Goal: Task Accomplishment & Management: Use online tool/utility

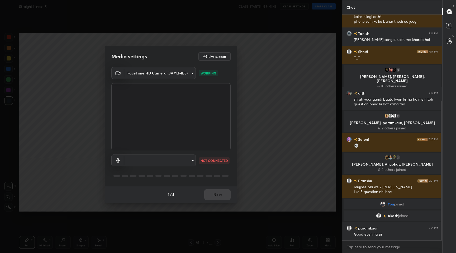
scroll to position [157, 0]
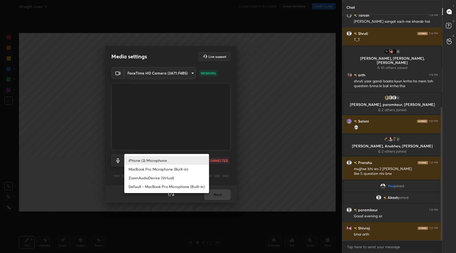
click at [182, 162] on body "1 2 3 4 5 6 7 C X Z C X Z E E Erase all H H Straight Lines- 5 CLASS STARTS IN 9…" at bounding box center [228, 126] width 456 height 253
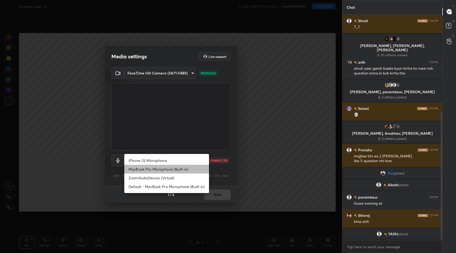
click at [170, 171] on li "MacBook Pro Microphone (Built-in)" at bounding box center [166, 169] width 85 height 9
type input "5edbca1317df37e51c30082e24015b9a33856a9459e753d2517f282484f1f74d"
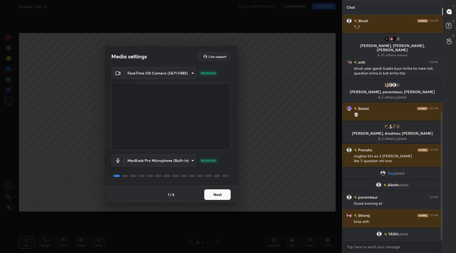
click at [223, 198] on button "Next" at bounding box center [217, 194] width 26 height 11
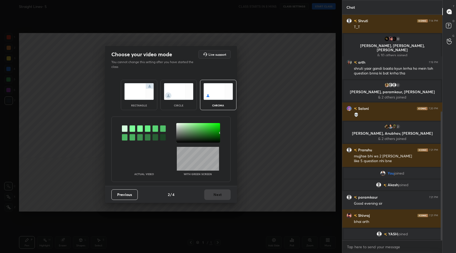
scroll to position [193, 0]
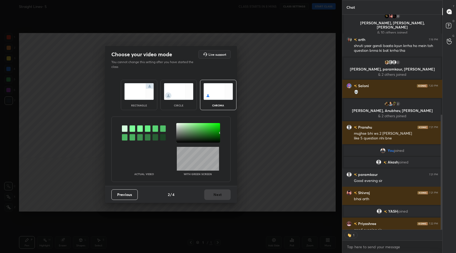
click at [178, 126] on div at bounding box center [198, 133] width 44 height 20
click at [177, 123] on div at bounding box center [198, 133] width 44 height 20
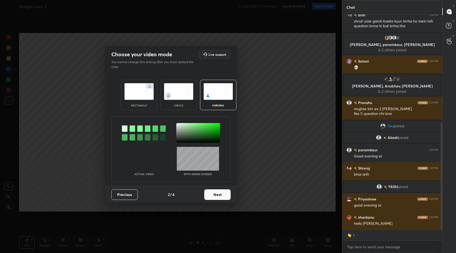
click at [177, 125] on div at bounding box center [198, 133] width 44 height 20
click at [177, 124] on div at bounding box center [198, 133] width 44 height 20
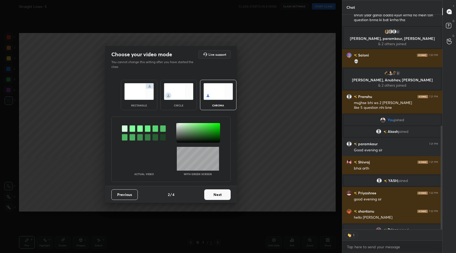
scroll to position [224, 98]
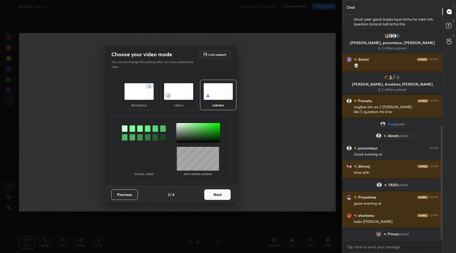
click at [214, 197] on button "Next" at bounding box center [217, 194] width 26 height 11
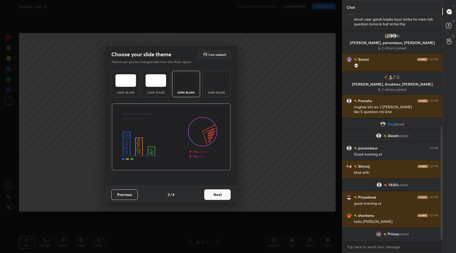
click at [215, 199] on div "Previous 3 / 4 Next" at bounding box center [171, 194] width 132 height 17
click at [215, 197] on button "Next" at bounding box center [217, 194] width 26 height 11
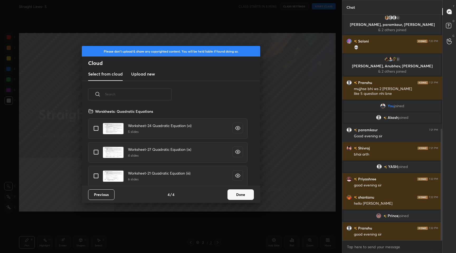
click at [144, 98] on input "text" at bounding box center [138, 94] width 66 height 22
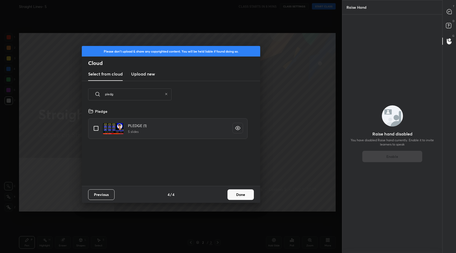
type input "pledg"
click at [94, 129] on input "grid" at bounding box center [95, 128] width 11 height 11
checkbox input "true"
click at [238, 195] on button "Done" at bounding box center [240, 194] width 26 height 11
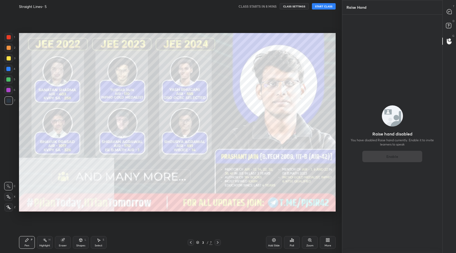
click at [299, 9] on div "Straight Lines- 5 CLASS STARTS IN 8 MINS CLASS SETTINGS START CLASS" at bounding box center [177, 6] width 317 height 13
click at [299, 8] on button "CLASS SETTINGS" at bounding box center [294, 6] width 29 height 6
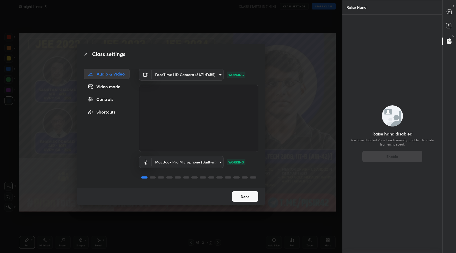
click at [121, 90] on div "Video mode" at bounding box center [107, 86] width 46 height 11
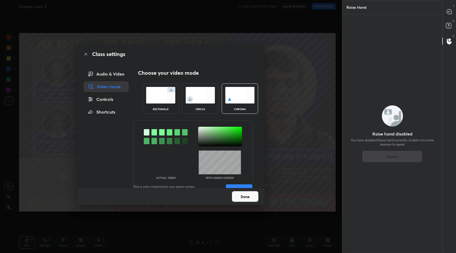
click at [237, 193] on button "Done" at bounding box center [245, 196] width 26 height 11
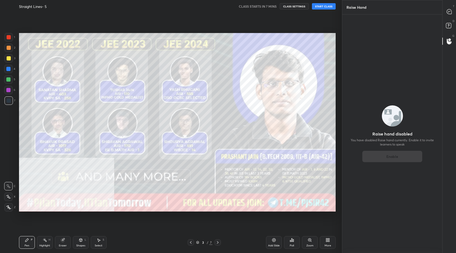
click at [328, 247] on div "More" at bounding box center [328, 242] width 16 height 13
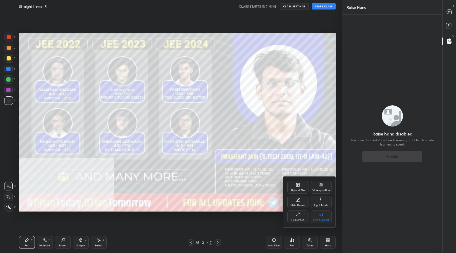
click at [319, 192] on div "Video position" at bounding box center [321, 187] width 21 height 13
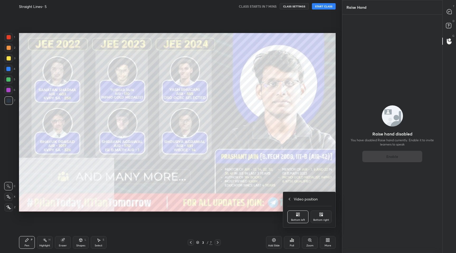
click at [318, 213] on div "Bottom right" at bounding box center [321, 216] width 21 height 13
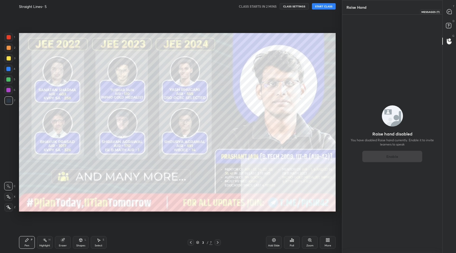
click at [448, 13] on icon at bounding box center [449, 11] width 5 height 5
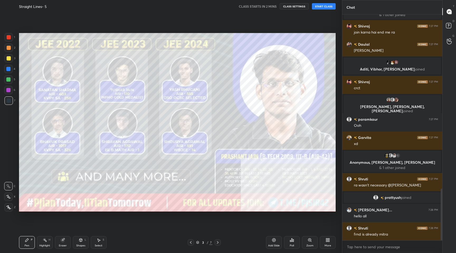
scroll to position [772, 0]
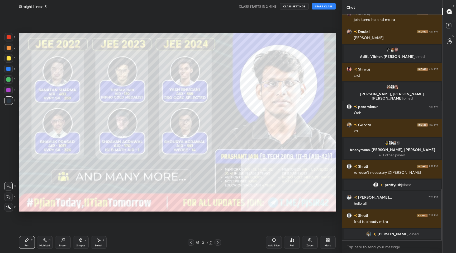
click at [217, 243] on icon at bounding box center [218, 242] width 2 height 3
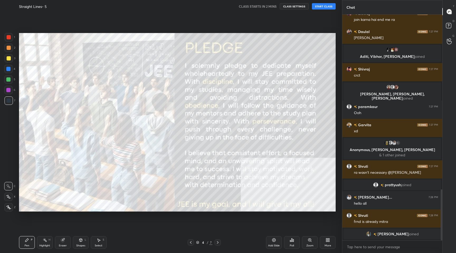
click at [320, 8] on button "START CLASS" at bounding box center [324, 6] width 24 height 6
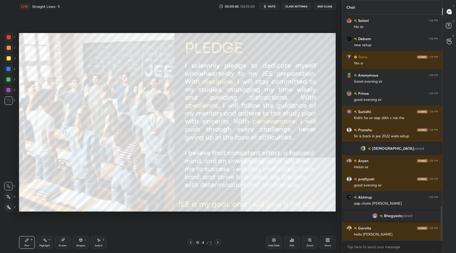
scroll to position [1263, 0]
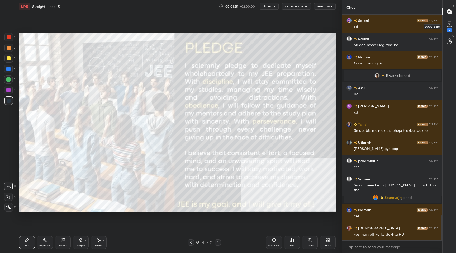
click at [449, 22] on rect at bounding box center [449, 24] width 5 height 5
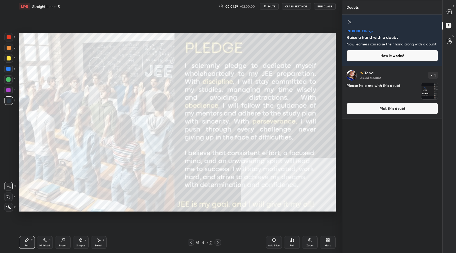
click at [397, 112] on button "Pick this doubt" at bounding box center [392, 109] width 92 height 12
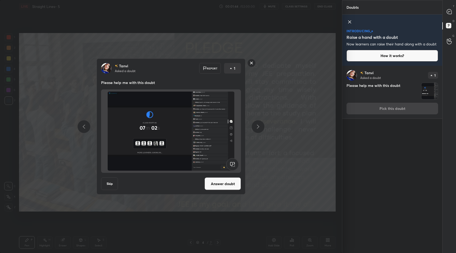
click at [254, 67] on div at bounding box center [251, 63] width 8 height 9
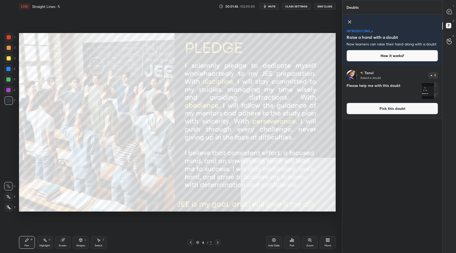
click at [443, 18] on div "T Messages (T)" at bounding box center [448, 11] width 13 height 15
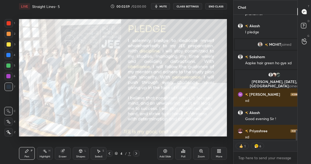
scroll to position [2, 2]
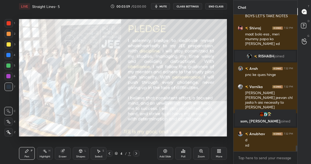
click at [221, 153] on div "More" at bounding box center [219, 153] width 16 height 13
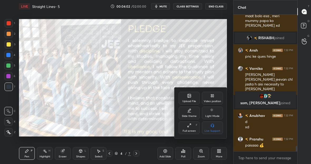
click at [189, 128] on div "Full screen F" at bounding box center [189, 127] width 21 height 13
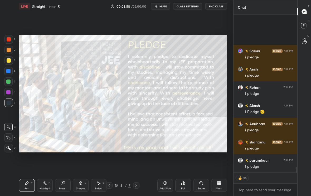
scroll to position [4661, 0]
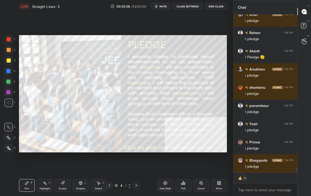
click at [137, 186] on icon at bounding box center [136, 185] width 4 height 4
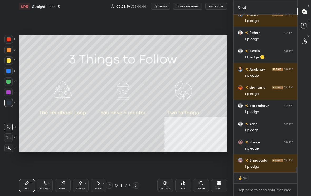
click at [137, 186] on icon at bounding box center [136, 185] width 4 height 4
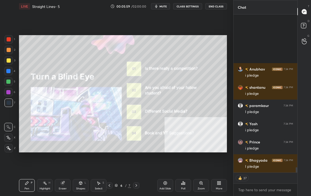
scroll to position [4734, 0]
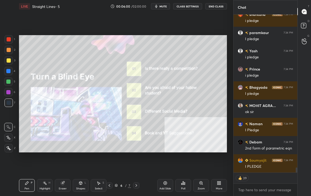
click at [138, 186] on icon at bounding box center [136, 185] width 4 height 4
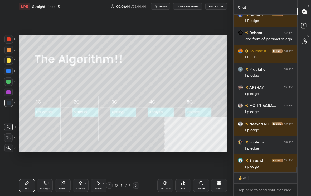
scroll to position [4862, 0]
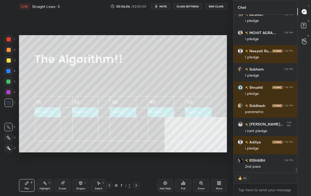
click at [168, 186] on div "Add Slide" at bounding box center [166, 185] width 16 height 13
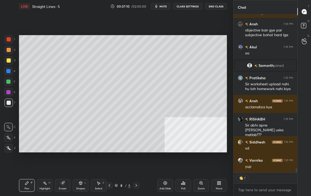
scroll to position [5337, 0]
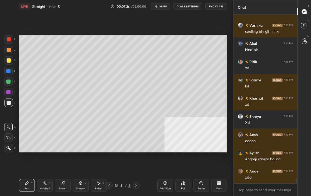
click at [111, 186] on div at bounding box center [109, 185] width 6 height 6
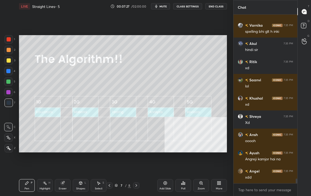
click at [137, 187] on icon at bounding box center [136, 185] width 4 height 4
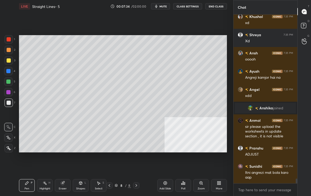
click at [9, 59] on div at bounding box center [9, 60] width 4 height 4
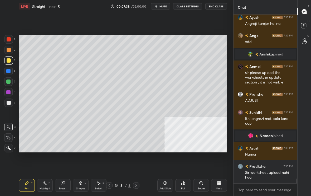
click at [110, 187] on icon at bounding box center [109, 185] width 4 height 4
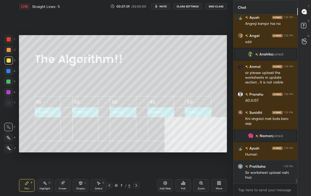
click at [138, 186] on div at bounding box center [136, 185] width 6 height 6
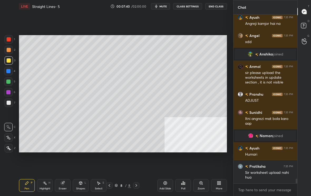
click at [9, 104] on div at bounding box center [9, 103] width 4 height 4
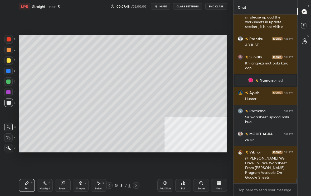
click at [9, 137] on icon at bounding box center [8, 138] width 5 height 4
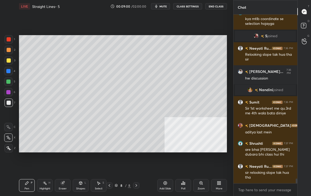
scroll to position [5940, 0]
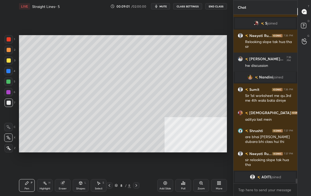
click at [9, 61] on div at bounding box center [9, 60] width 4 height 4
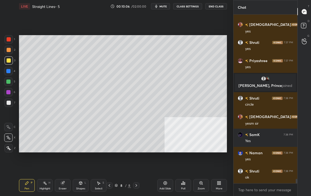
scroll to position [6194, 0]
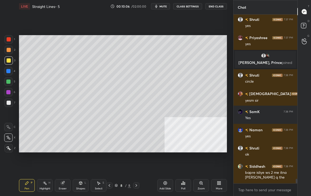
click at [55, 152] on div "Setting up your live class Poll for secs No correct answer Start poll" at bounding box center [123, 94] width 212 height 162
click at [75, 152] on div "Setting up your live class Poll for secs No correct answer Start poll" at bounding box center [123, 94] width 212 height 162
click at [82, 152] on div "Setting up your live class Poll for secs No correct answer Start poll" at bounding box center [123, 94] width 212 height 162
click at [151, 153] on div "Setting up your live class Poll for secs No correct answer Start poll" at bounding box center [123, 94] width 212 height 162
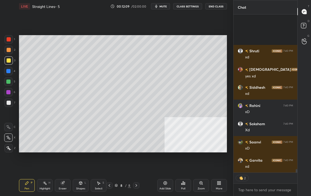
scroll to position [7031, 0]
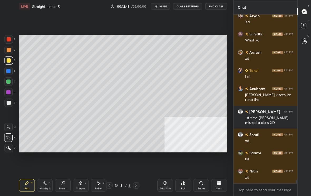
click at [166, 186] on div "Add Slide" at bounding box center [166, 185] width 16 height 13
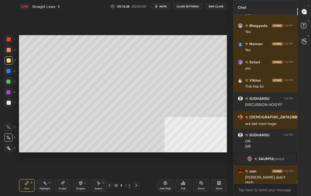
scroll to position [7916, 0]
click at [109, 187] on div at bounding box center [109, 185] width 6 height 6
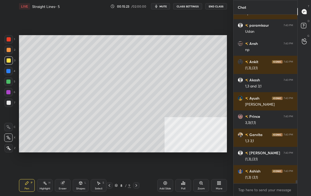
scroll to position [8845, 0]
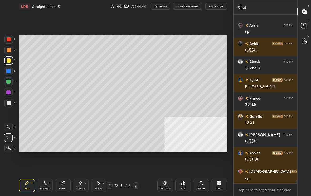
click at [11, 101] on div at bounding box center [8, 102] width 8 height 8
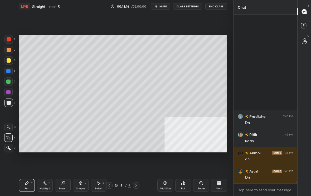
scroll to position [10571, 0]
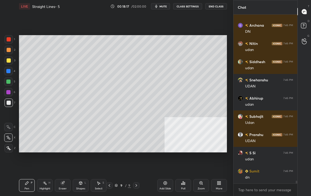
click at [169, 184] on div "Add Slide" at bounding box center [166, 185] width 16 height 13
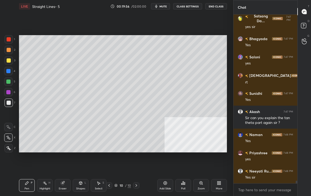
scroll to position [11126, 0]
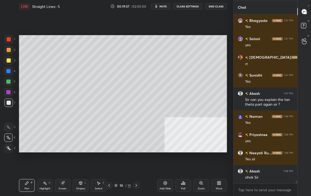
click at [9, 60] on div at bounding box center [9, 60] width 4 height 4
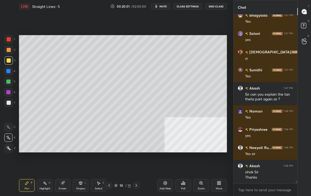
click at [10, 82] on div at bounding box center [8, 81] width 4 height 4
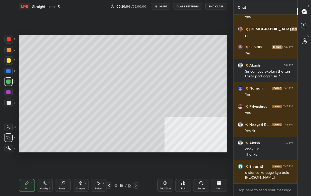
click at [10, 60] on div at bounding box center [9, 60] width 4 height 4
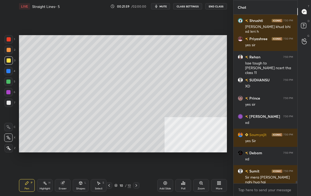
scroll to position [11421, 0]
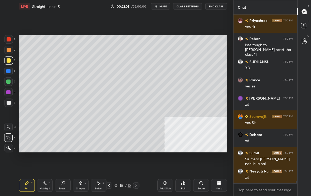
click at [10, 81] on div at bounding box center [8, 81] width 8 height 8
click at [9, 60] on div at bounding box center [9, 60] width 4 height 4
click at [63, 188] on div "Eraser" at bounding box center [63, 188] width 8 height 3
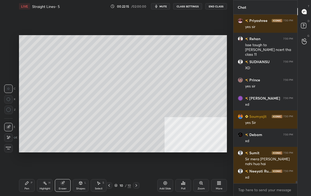
click at [29, 188] on div "Pen" at bounding box center [27, 188] width 5 height 3
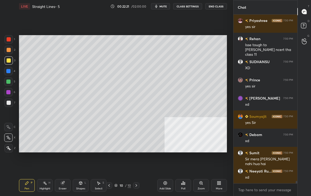
scroll to position [11444, 0]
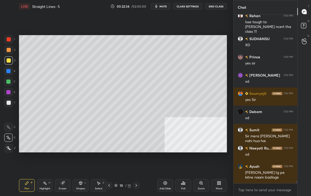
click at [10, 82] on div at bounding box center [8, 81] width 4 height 4
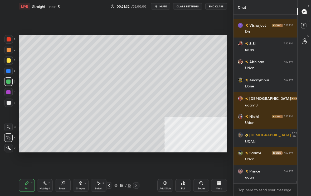
scroll to position [13852, 0]
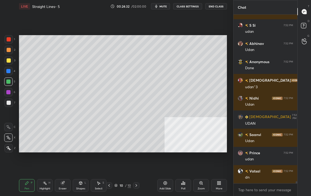
click at [170, 184] on div "Add Slide" at bounding box center [166, 185] width 16 height 13
click at [12, 60] on div at bounding box center [8, 60] width 8 height 8
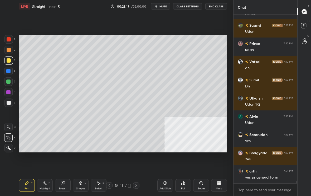
scroll to position [13980, 0]
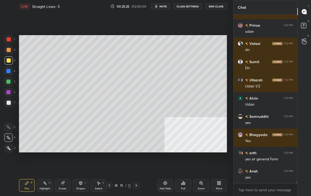
click at [110, 186] on icon at bounding box center [109, 185] width 4 height 4
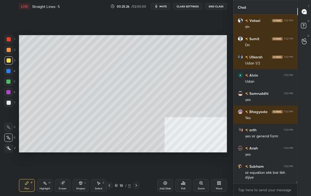
click at [137, 185] on icon at bounding box center [136, 185] width 4 height 4
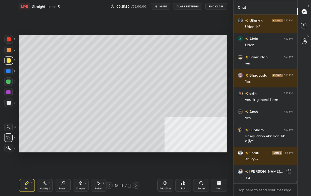
scroll to position [14062, 0]
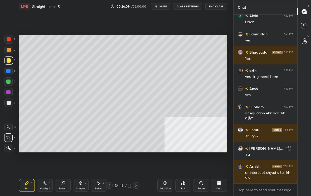
click at [109, 186] on icon at bounding box center [109, 185] width 4 height 4
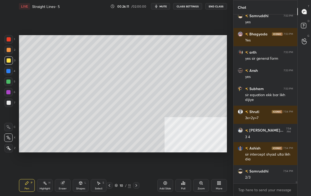
click at [137, 185] on icon at bounding box center [136, 185] width 4 height 4
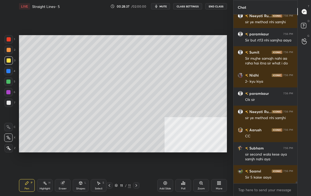
scroll to position [14408, 0]
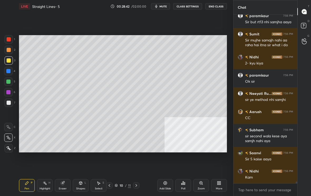
click at [8, 103] on div at bounding box center [9, 103] width 4 height 4
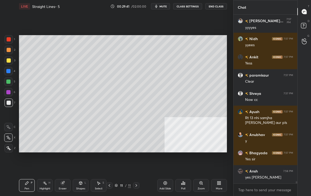
scroll to position [13900, 0]
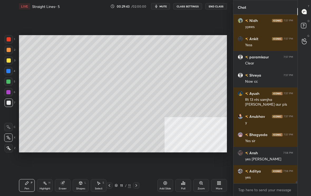
click at [166, 187] on div "Add Slide" at bounding box center [166, 188] width 12 height 3
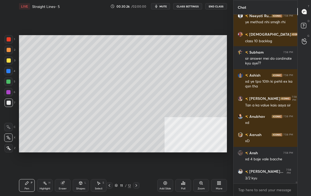
scroll to position [14229, 0]
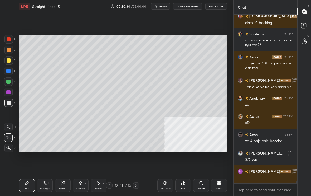
click at [137, 186] on icon at bounding box center [136, 185] width 4 height 4
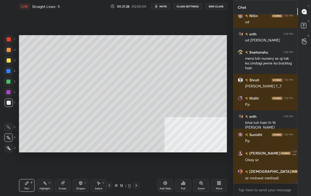
scroll to position [14545, 0]
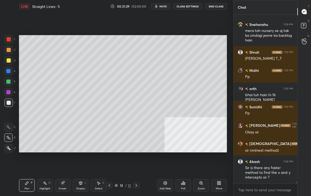
click at [111, 185] on div at bounding box center [109, 185] width 6 height 6
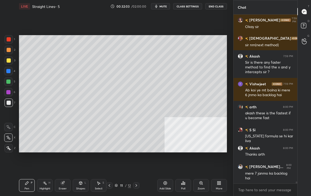
scroll to position [14371, 0]
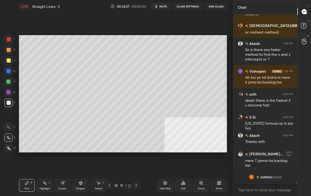
click at [8, 61] on div at bounding box center [9, 60] width 4 height 4
click at [10, 82] on div at bounding box center [8, 81] width 4 height 4
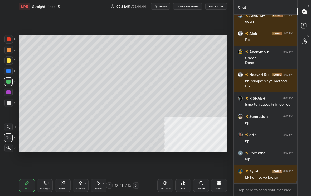
scroll to position [14748, 0]
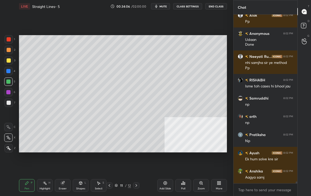
click at [165, 38] on div "Setting up your live class Poll for secs No correct answer Start poll" at bounding box center [123, 94] width 212 height 162
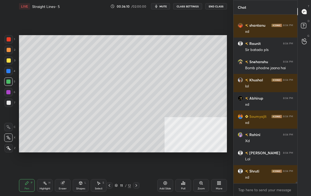
scroll to position [17172, 0]
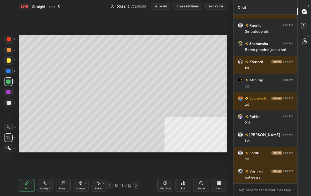
click at [136, 185] on icon at bounding box center [136, 185] width 4 height 4
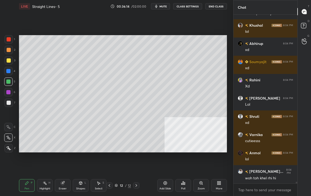
scroll to position [17254, 0]
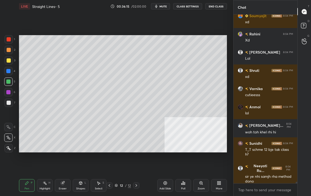
click at [166, 184] on icon at bounding box center [165, 183] width 4 height 4
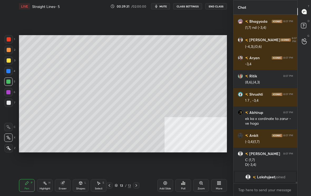
scroll to position [17184, 0]
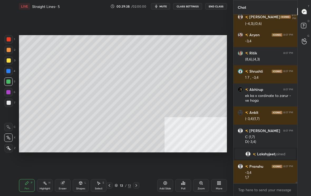
click at [10, 102] on div at bounding box center [9, 103] width 4 height 4
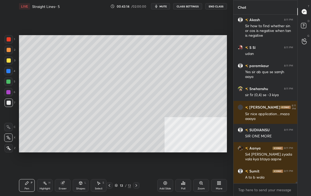
scroll to position [17976, 0]
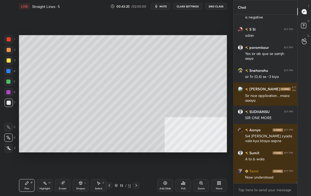
click at [10, 59] on div at bounding box center [9, 60] width 4 height 4
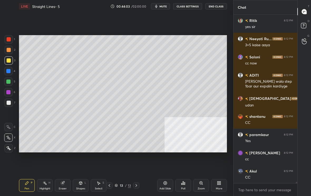
scroll to position [18254, 0]
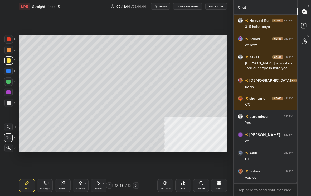
click at [110, 187] on icon at bounding box center [109, 185] width 4 height 4
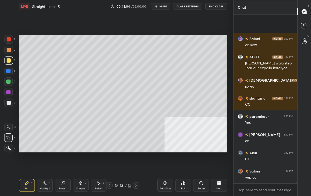
scroll to position [18295, 0]
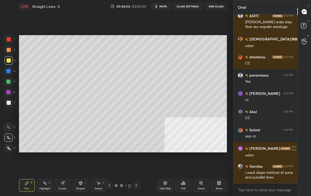
click at [110, 187] on icon at bounding box center [109, 185] width 4 height 4
click at [111, 186] on icon at bounding box center [109, 185] width 4 height 4
click at [111, 186] on div at bounding box center [109, 185] width 6 height 6
click at [113, 186] on div "9 / 13" at bounding box center [122, 185] width 33 height 6
click at [112, 186] on div at bounding box center [109, 185] width 6 height 6
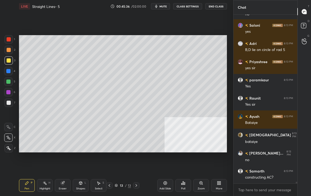
scroll to position [18463, 0]
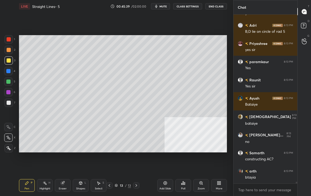
click at [168, 185] on div "Add Slide" at bounding box center [166, 185] width 16 height 13
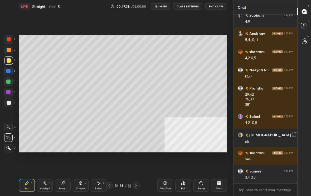
scroll to position [19819, 0]
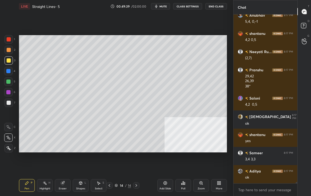
click at [168, 185] on div "Add Slide" at bounding box center [166, 185] width 16 height 13
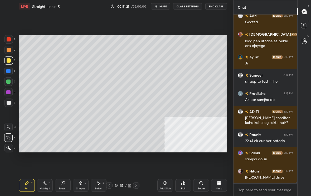
scroll to position [19671, 0]
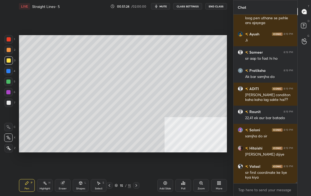
click at [11, 103] on div at bounding box center [8, 102] width 8 height 8
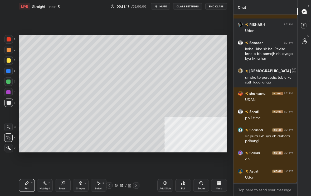
scroll to position [20292, 0]
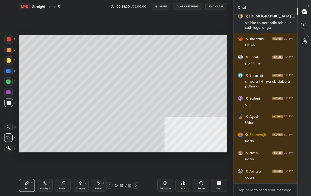
click at [111, 184] on icon at bounding box center [109, 185] width 4 height 4
click at [111, 186] on icon at bounding box center [109, 185] width 4 height 4
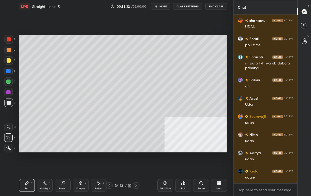
click at [111, 186] on icon at bounding box center [109, 185] width 4 height 4
click at [138, 185] on icon at bounding box center [136, 185] width 4 height 4
click at [137, 184] on icon at bounding box center [136, 185] width 4 height 4
click at [139, 184] on div at bounding box center [136, 185] width 6 height 6
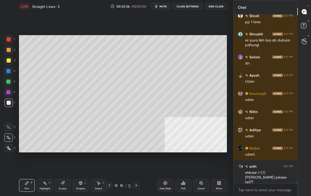
click at [135, 187] on icon at bounding box center [136, 185] width 4 height 4
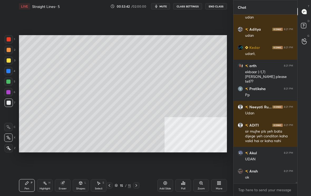
click at [109, 186] on icon at bounding box center [109, 185] width 4 height 4
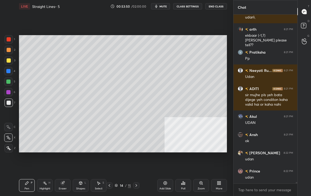
click at [136, 187] on icon at bounding box center [136, 185] width 4 height 4
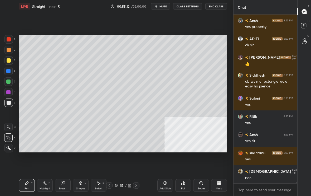
scroll to position [20903, 0]
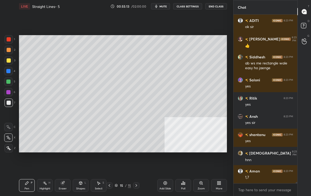
click at [165, 186] on div "Add Slide" at bounding box center [166, 185] width 16 height 13
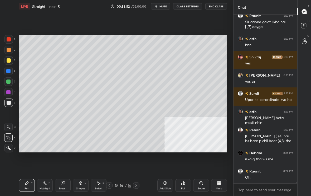
scroll to position [21099, 0]
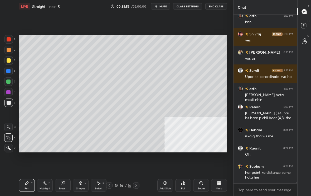
click at [9, 62] on div at bounding box center [9, 60] width 4 height 4
click at [10, 82] on div at bounding box center [8, 81] width 8 height 8
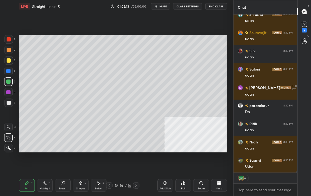
scroll to position [21792, 0]
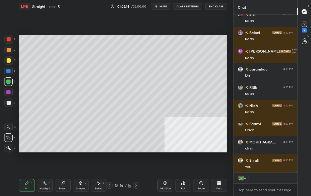
click at [168, 185] on div "Add Slide" at bounding box center [166, 185] width 16 height 13
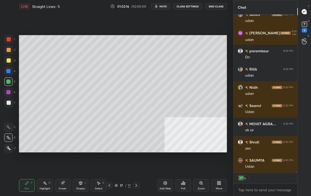
click at [10, 61] on div at bounding box center [9, 60] width 4 height 4
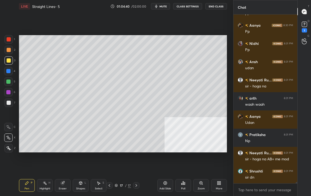
scroll to position [2, 2]
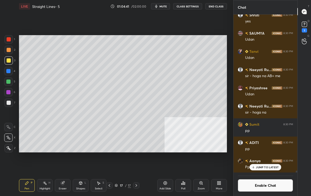
click at [160, 7] on button "mute" at bounding box center [160, 6] width 19 height 6
click at [160, 7] on span "unmute" at bounding box center [162, 6] width 11 height 4
click at [9, 103] on div at bounding box center [9, 103] width 4 height 4
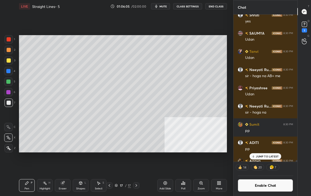
click at [159, 7] on icon "button" at bounding box center [156, 6] width 4 height 4
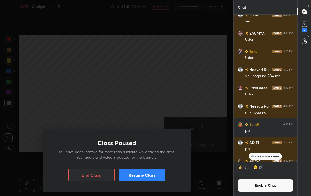
click at [148, 174] on button "Resume Class" at bounding box center [142, 174] width 46 height 13
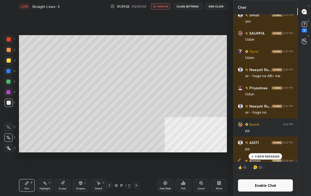
click at [167, 6] on span "unmute" at bounding box center [162, 6] width 11 height 4
click at [247, 189] on button "Enable Chat" at bounding box center [265, 185] width 55 height 13
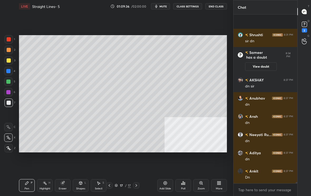
scroll to position [22077, 0]
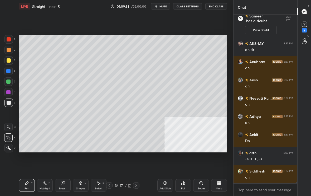
click at [166, 187] on div "Add Slide" at bounding box center [166, 188] width 12 height 3
click at [111, 186] on icon at bounding box center [109, 185] width 4 height 4
click at [137, 187] on icon at bounding box center [136, 185] width 4 height 4
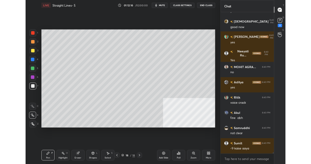
scroll to position [26253, 26171]
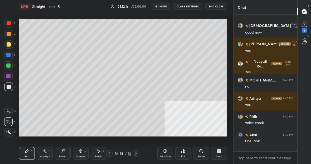
type textarea "x"
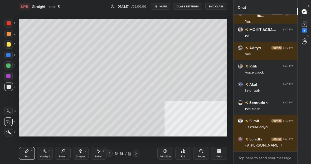
scroll to position [23242, 0]
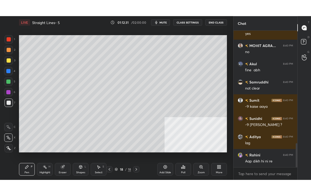
scroll to position [637, 0]
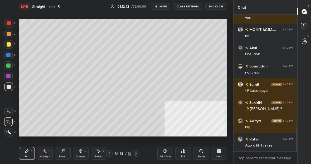
click at [218, 156] on div "More" at bounding box center [219, 156] width 7 height 3
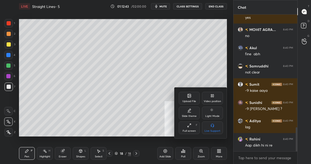
click at [190, 127] on icon at bounding box center [189, 125] width 4 height 4
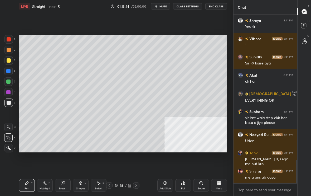
scroll to position [1064, 0]
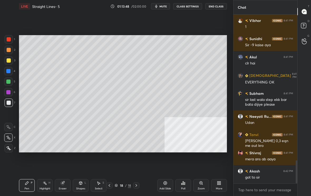
click at [111, 163] on icon at bounding box center [109, 185] width 4 height 4
click at [11, 82] on div at bounding box center [8, 81] width 8 height 8
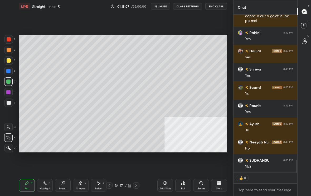
scroll to position [167, 62]
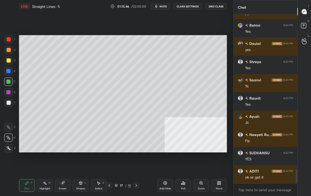
click at [8, 49] on div at bounding box center [9, 50] width 4 height 4
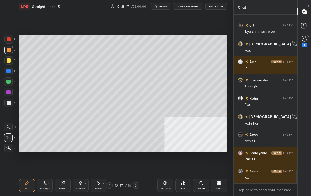
scroll to position [2003, 0]
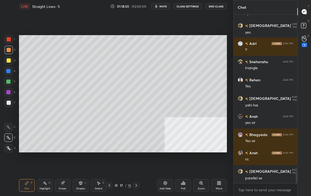
click at [136, 163] on div at bounding box center [136, 185] width 6 height 6
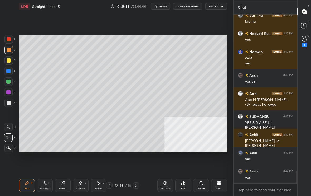
scroll to position [2195, 0]
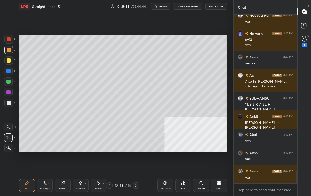
click at [110, 163] on icon at bounding box center [109, 185] width 4 height 4
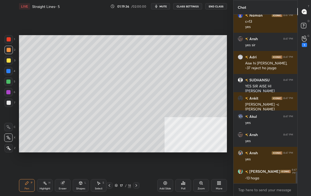
scroll to position [2231, 0]
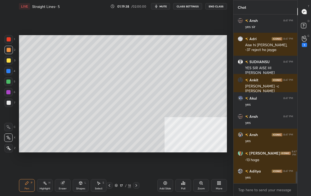
click at [136, 163] on icon at bounding box center [136, 185] width 4 height 4
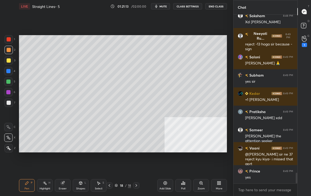
scroll to position [2564, 0]
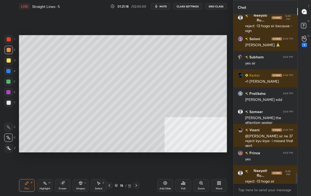
click at [112, 163] on div at bounding box center [109, 185] width 6 height 6
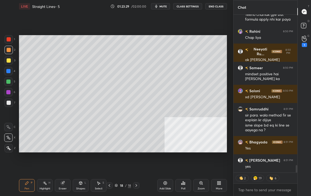
scroll to position [3223, 0]
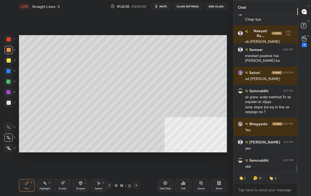
click at [110, 163] on div at bounding box center [109, 185] width 6 height 6
click at [137, 163] on icon at bounding box center [136, 185] width 4 height 4
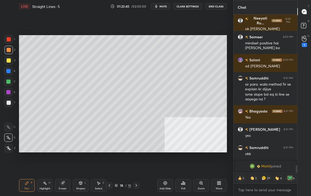
click at [111, 163] on icon at bounding box center [109, 185] width 4 height 4
click at [136, 163] on icon at bounding box center [136, 185] width 4 height 4
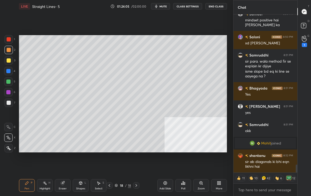
scroll to position [3021, 0]
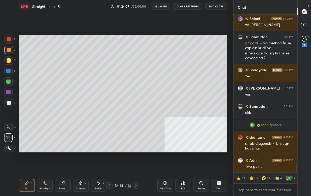
click at [109, 163] on icon at bounding box center [109, 185] width 4 height 4
click at [136, 163] on icon at bounding box center [136, 185] width 4 height 4
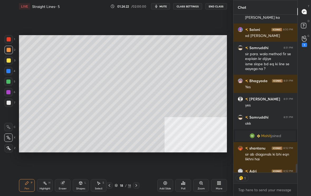
scroll to position [2, 2]
click at [112, 163] on div at bounding box center [109, 185] width 6 height 6
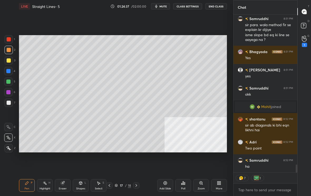
click at [136, 163] on icon at bounding box center [136, 185] width 4 height 4
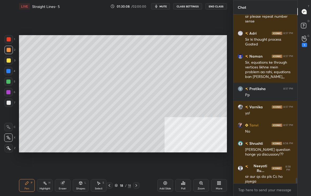
scroll to position [5053, 0]
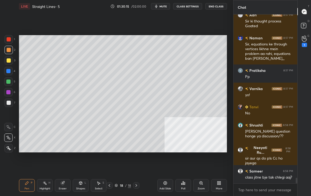
click at [165, 163] on div "Add Slide" at bounding box center [166, 185] width 16 height 13
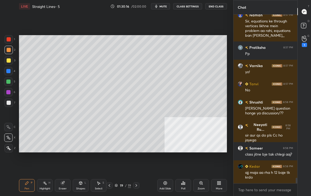
click at [10, 102] on div at bounding box center [8, 102] width 8 height 8
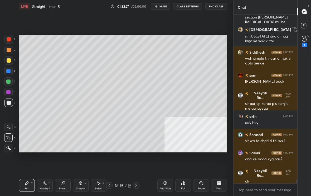
scroll to position [6365, 0]
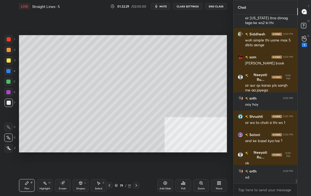
click at [13, 61] on div "3" at bounding box center [9, 60] width 11 height 8
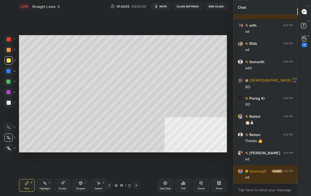
scroll to position [7699, 0]
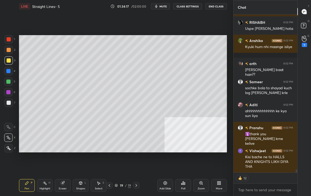
click at [9, 102] on div at bounding box center [9, 103] width 4 height 4
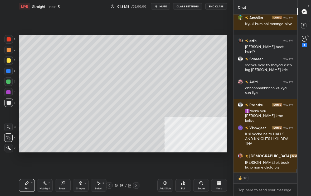
click at [8, 72] on div at bounding box center [8, 71] width 4 height 4
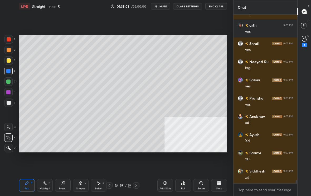
scroll to position [8187, 0]
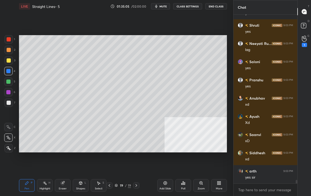
click at [8, 102] on div at bounding box center [9, 103] width 4 height 4
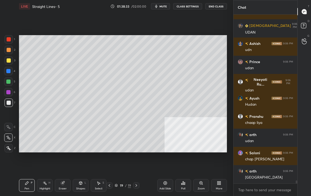
scroll to position [9750, 0]
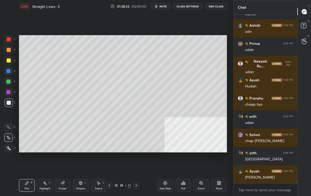
click at [168, 163] on div "Add Slide" at bounding box center [166, 188] width 12 height 3
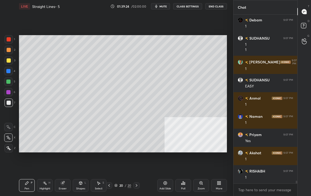
scroll to position [10397, 0]
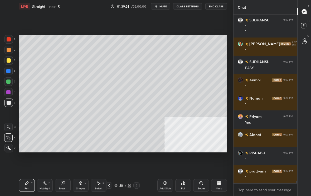
click at [9, 59] on div at bounding box center [9, 60] width 4 height 4
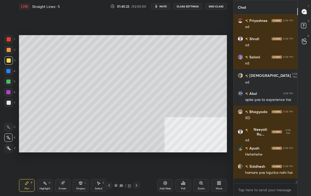
scroll to position [10831, 0]
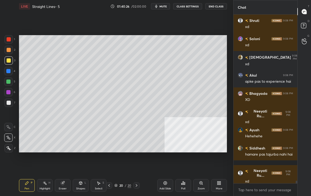
click at [165, 163] on div "Add Slide" at bounding box center [166, 185] width 16 height 13
click at [8, 104] on div at bounding box center [9, 103] width 4 height 4
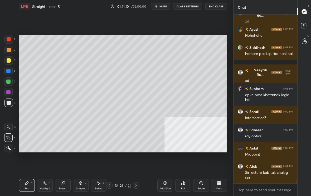
scroll to position [10950, 0]
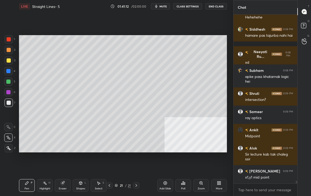
click at [9, 61] on div at bounding box center [9, 60] width 4 height 4
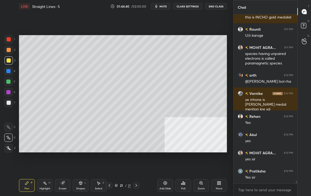
scroll to position [10242, 0]
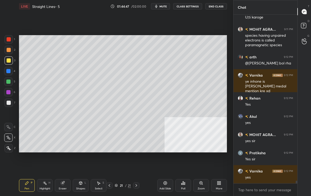
click at [167, 163] on div "Add Slide" at bounding box center [166, 185] width 16 height 13
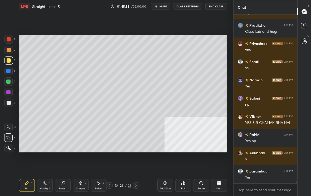
scroll to position [10155, 0]
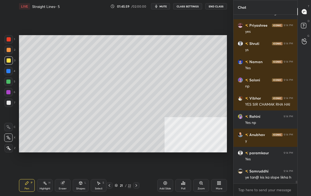
click at [137, 163] on icon at bounding box center [136, 185] width 4 height 4
click at [109, 163] on icon at bounding box center [109, 185] width 4 height 4
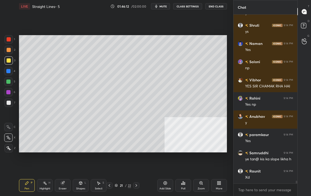
scroll to position [10192, 0]
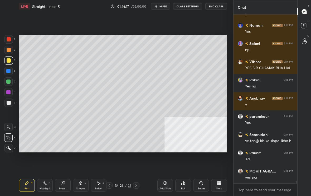
click at [137, 163] on div at bounding box center [136, 185] width 6 height 6
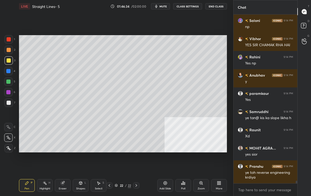
click at [8, 105] on div at bounding box center [8, 102] width 8 height 8
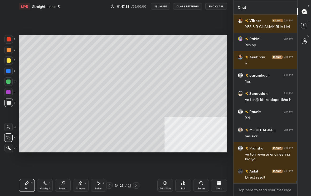
click at [46, 152] on div "Setting up your live class Poll for secs No correct answer Start poll" at bounding box center [123, 94] width 212 height 162
click at [57, 152] on div "Setting up your live class Poll for secs No correct answer Start poll" at bounding box center [123, 94] width 212 height 162
click at [50, 152] on div "Setting up your live class Poll for secs No correct answer Start poll" at bounding box center [123, 94] width 212 height 162
click at [99, 163] on div "Select" at bounding box center [99, 188] width 8 height 3
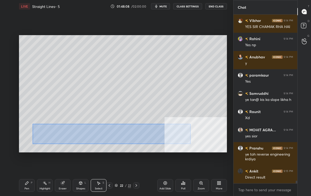
drag, startPoint x: 33, startPoint y: 123, endPoint x: 190, endPoint y: 144, distance: 158.8
click at [190, 144] on div "0 ° Undo Copy Duplicate Duplicate to new slide Delete" at bounding box center [123, 93] width 208 height 117
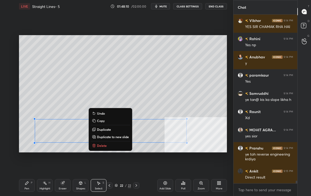
click at [113, 136] on p "Duplicate to new slide" at bounding box center [113, 137] width 32 height 4
drag, startPoint x: 32, startPoint y: 117, endPoint x: 200, endPoint y: 153, distance: 171.1
click at [199, 153] on div "0 ° Undo Copy Duplicate Duplicate to new slide Delete Setting up your live clas…" at bounding box center [123, 94] width 212 height 162
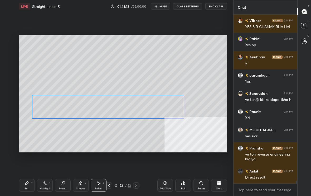
drag, startPoint x: 159, startPoint y: 132, endPoint x: 153, endPoint y: 115, distance: 18.3
click at [153, 115] on div "0 ° Undo Copy Duplicate Duplicate to new slide Delete" at bounding box center [123, 93] width 208 height 117
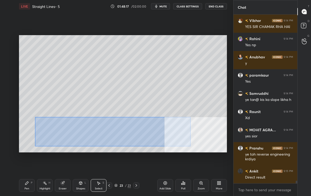
drag, startPoint x: 38, startPoint y: 118, endPoint x: 190, endPoint y: 146, distance: 154.7
click at [190, 146] on div "0 ° Undo Copy Duplicate Duplicate to new slide Delete" at bounding box center [123, 93] width 208 height 117
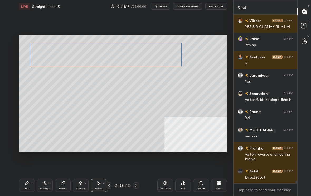
drag, startPoint x: 145, startPoint y: 124, endPoint x: 143, endPoint y: 57, distance: 67.1
click at [143, 57] on div "0 ° Undo Copy Duplicate Duplicate to new slide Delete" at bounding box center [123, 93] width 208 height 117
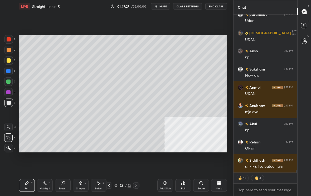
scroll to position [11119, 0]
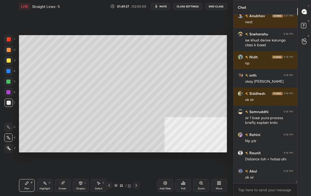
click at [110, 163] on icon at bounding box center [109, 185] width 4 height 4
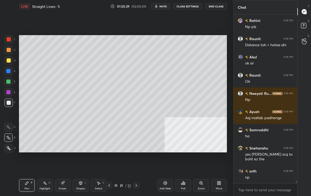
click at [135, 163] on icon at bounding box center [136, 185] width 4 height 4
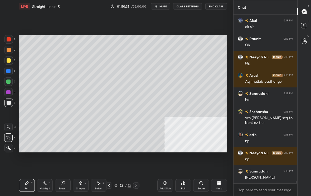
click at [110, 163] on icon at bounding box center [109, 185] width 4 height 4
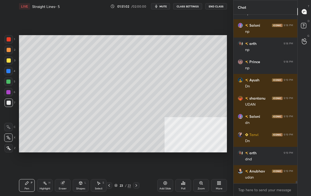
scroll to position [11496, 0]
click at [222, 163] on div "More" at bounding box center [219, 185] width 16 height 13
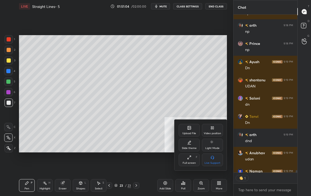
scroll to position [2, 2]
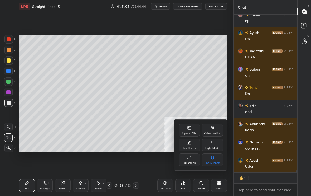
type textarea "x"
click at [186, 133] on div "Upload File" at bounding box center [190, 133] width 14 height 3
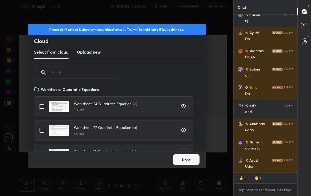
scroll to position [11562, 0]
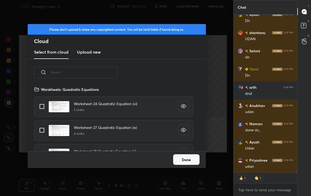
click at [96, 71] on input "text" at bounding box center [84, 72] width 66 height 22
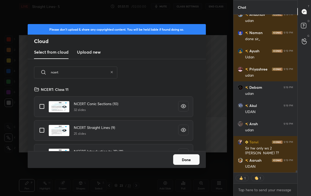
type input "ncert"
click at [40, 130] on input "grid" at bounding box center [41, 130] width 11 height 11
checkbox input "true"
click at [187, 161] on button "Done" at bounding box center [186, 159] width 26 height 11
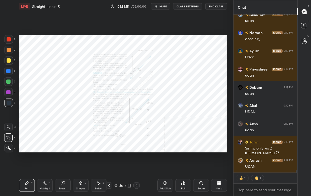
type textarea "x"
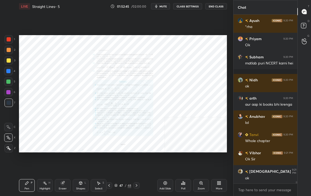
scroll to position [12612, 0]
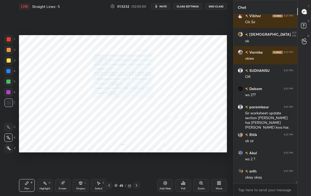
click at [222, 163] on div "More" at bounding box center [219, 185] width 16 height 13
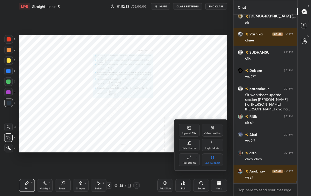
click at [183, 130] on div "Upload File" at bounding box center [189, 130] width 21 height 13
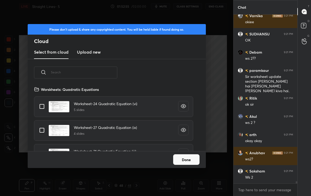
click at [80, 77] on input "text" at bounding box center [84, 72] width 66 height 22
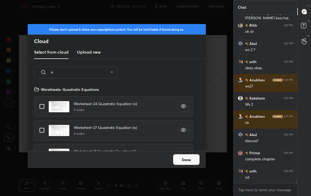
type input "s"
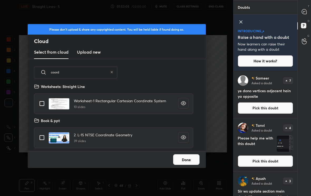
type input "coord"
click at [40, 104] on input "grid" at bounding box center [41, 103] width 11 height 11
checkbox input "true"
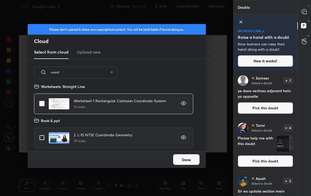
click at [194, 163] on button "Done" at bounding box center [186, 159] width 26 height 11
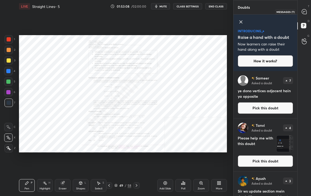
click at [305, 15] on div at bounding box center [304, 11] width 11 height 9
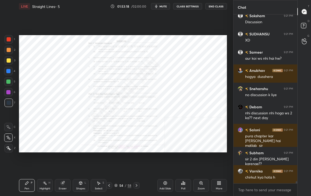
click at [200, 163] on div "Zoom" at bounding box center [201, 188] width 7 height 3
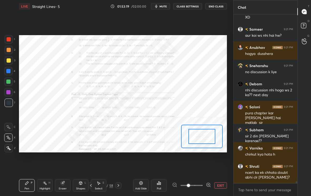
click at [209, 163] on icon at bounding box center [208, 184] width 3 height 3
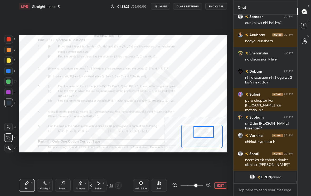
drag, startPoint x: 205, startPoint y: 134, endPoint x: 207, endPoint y: 129, distance: 4.8
click at [207, 129] on div at bounding box center [204, 131] width 20 height 11
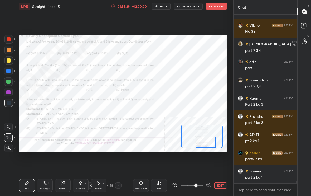
scroll to position [13477, 0]
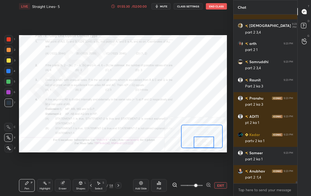
drag, startPoint x: 199, startPoint y: 131, endPoint x: 199, endPoint y: 147, distance: 16.6
click at [199, 147] on div at bounding box center [204, 141] width 20 height 11
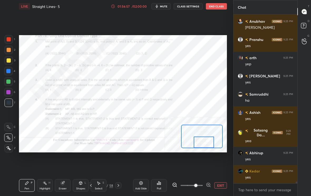
scroll to position [15352, 0]
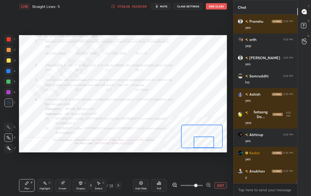
click at [220, 163] on button "EXIT" at bounding box center [220, 185] width 13 height 6
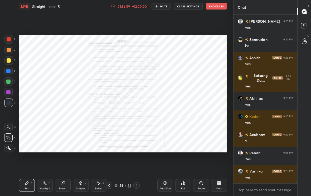
click at [168, 163] on div "Add Slide" at bounding box center [166, 188] width 12 height 3
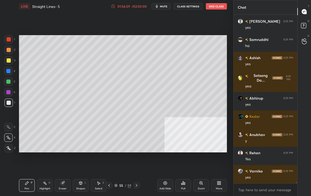
scroll to position [15406, 0]
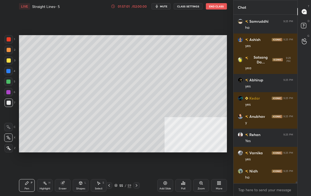
click at [6, 62] on div at bounding box center [8, 60] width 8 height 8
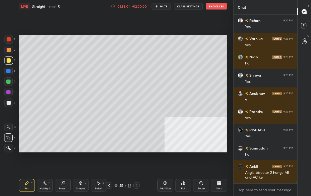
scroll to position [15543, 0]
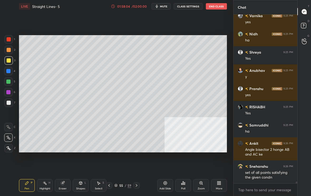
click at [12, 103] on div at bounding box center [8, 102] width 8 height 8
click at [109, 163] on icon at bounding box center [109, 185] width 4 height 4
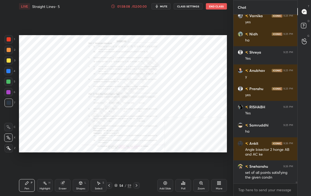
click at [136, 163] on icon at bounding box center [137, 185] width 4 height 4
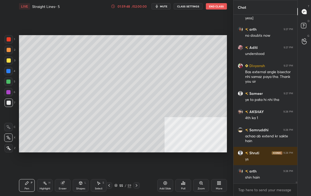
scroll to position [16145, 0]
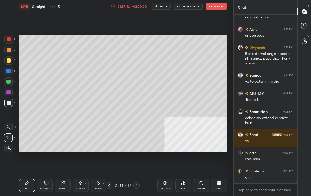
click at [166, 163] on div "Add Slide" at bounding box center [166, 188] width 12 height 3
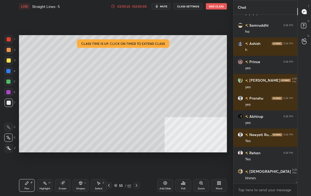
scroll to position [16345, 0]
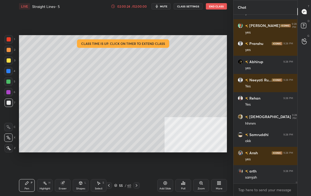
click at [110, 163] on icon at bounding box center [109, 185] width 4 height 4
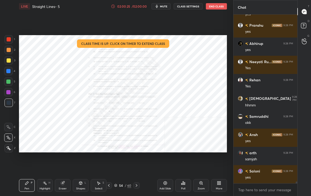
scroll to position [16418, 0]
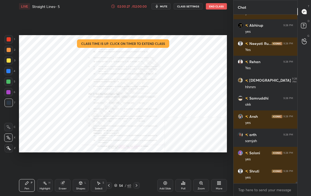
click at [205, 163] on div "Zoom" at bounding box center [201, 185] width 16 height 13
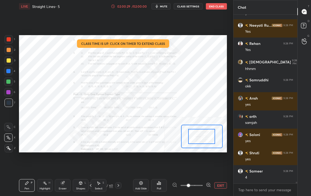
scroll to position [16454, 0]
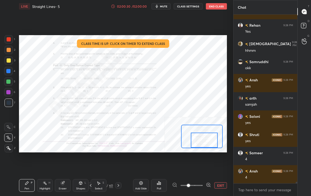
click at [203, 149] on div "Setting up your live class Class time is up. Click on timer to extend class Pol…" at bounding box center [123, 93] width 208 height 117
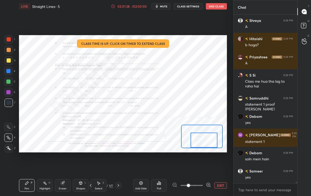
scroll to position [17184, 0]
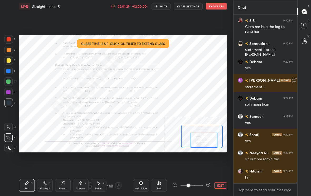
click at [175, 163] on div at bounding box center [191, 185] width 39 height 6
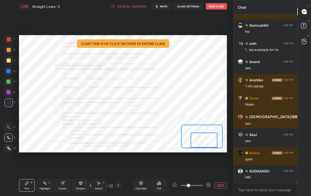
scroll to position [17403, 0]
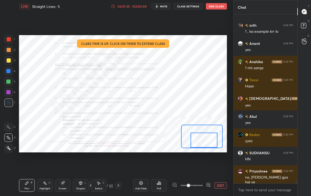
click at [143, 163] on div "Add Slide" at bounding box center [141, 185] width 16 height 13
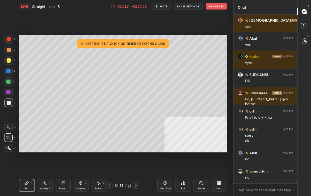
scroll to position [16122, 0]
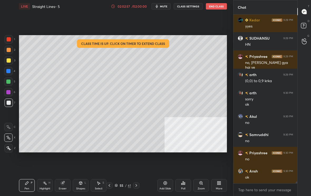
click at [61, 163] on div "Eraser" at bounding box center [63, 188] width 8 height 3
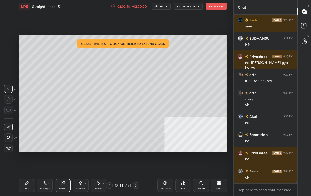
scroll to position [16140, 0]
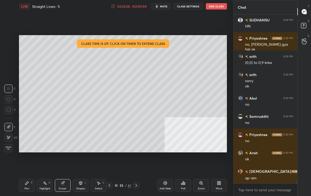
click at [27, 163] on div "Pen" at bounding box center [27, 188] width 5 height 3
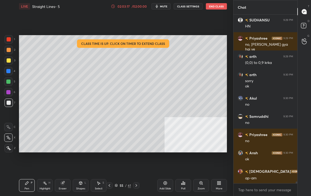
scroll to position [16158, 0]
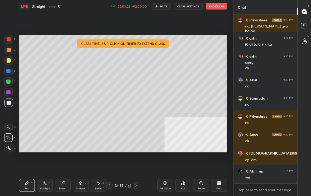
click at [110, 163] on div at bounding box center [109, 185] width 6 height 6
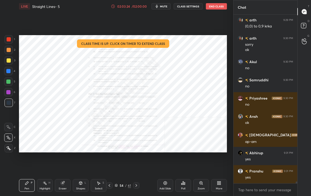
scroll to position [16194, 0]
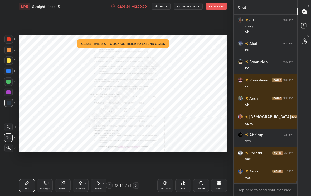
click at [138, 163] on icon at bounding box center [136, 185] width 4 height 4
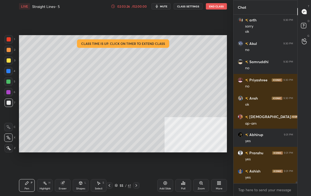
scroll to position [16213, 0]
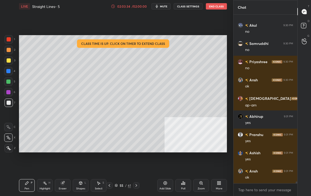
click at [111, 163] on icon at bounding box center [109, 185] width 4 height 4
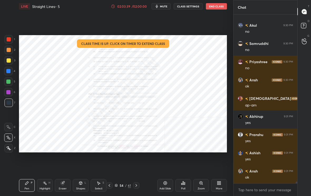
click at [138, 163] on icon at bounding box center [136, 185] width 4 height 4
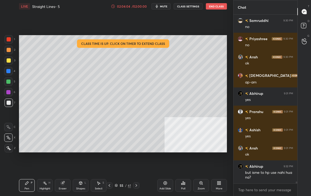
scroll to position [16254, 0]
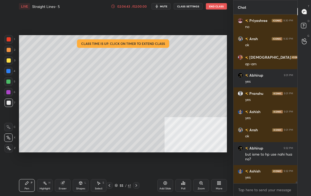
click at [166, 163] on div "Add Slide" at bounding box center [166, 185] width 16 height 13
click at [110, 163] on icon at bounding box center [109, 185] width 4 height 4
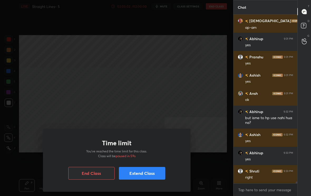
scroll to position [16308, 0]
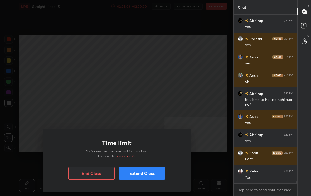
click at [140, 163] on button "Extend Class" at bounding box center [142, 173] width 46 height 13
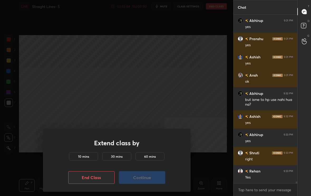
click at [89, 155] on h5 "10 mins" at bounding box center [83, 156] width 11 height 5
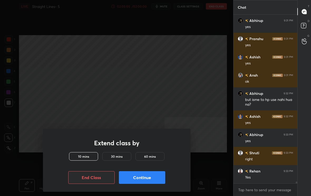
click at [147, 163] on button "Continue" at bounding box center [142, 177] width 46 height 13
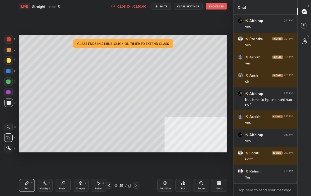
scroll to position [16336, 0]
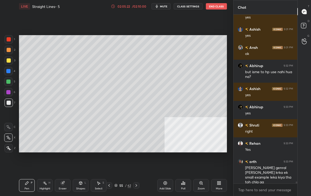
click at [138, 163] on div at bounding box center [136, 185] width 6 height 6
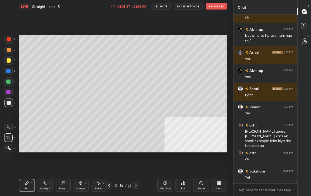
scroll to position [16395, 0]
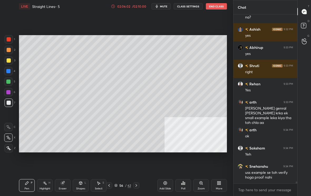
click at [110, 163] on icon at bounding box center [109, 185] width 4 height 4
click at [137, 163] on icon at bounding box center [136, 185] width 4 height 4
click at [109, 163] on icon at bounding box center [109, 185] width 2 height 3
click at [137, 163] on icon at bounding box center [136, 185] width 4 height 4
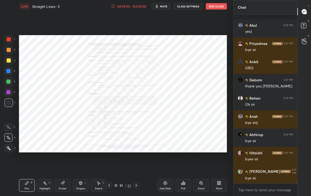
scroll to position [17369, 0]
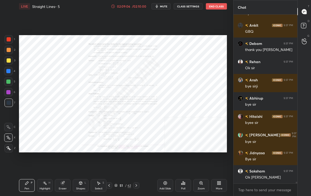
click at [200, 163] on div "Zoom" at bounding box center [201, 185] width 16 height 13
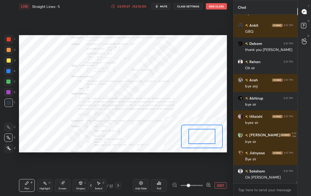
scroll to position [17387, 0]
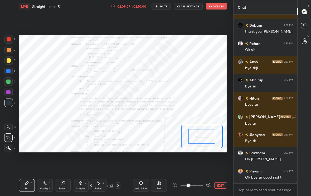
click at [211, 163] on icon at bounding box center [208, 184] width 5 height 5
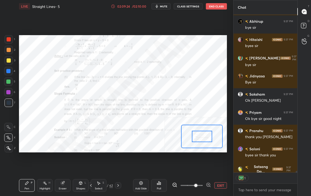
scroll to position [17475, 0]
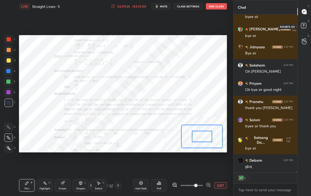
click at [309, 25] on div at bounding box center [304, 26] width 11 height 9
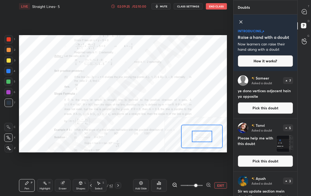
scroll to position [34, 0]
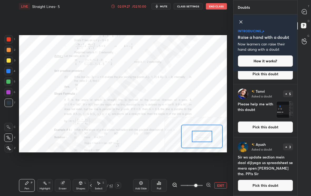
click at [269, 129] on button "Pick this doubt" at bounding box center [265, 127] width 55 height 12
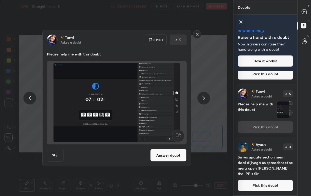
click at [198, 35] on rect at bounding box center [197, 34] width 8 height 8
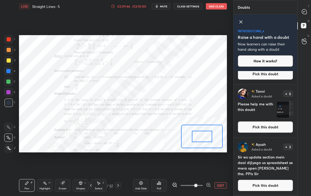
scroll to position [0, 0]
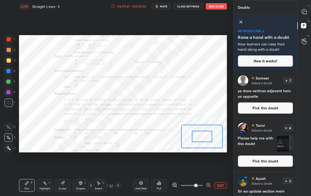
click at [241, 22] on icon at bounding box center [241, 22] width 3 height 3
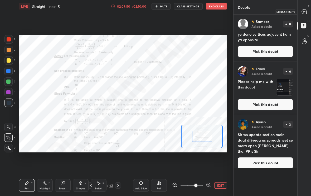
click at [306, 14] on icon at bounding box center [305, 12] width 6 height 6
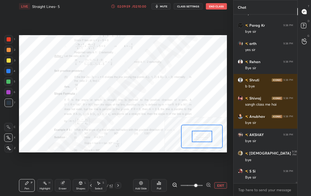
scroll to position [18052, 0]
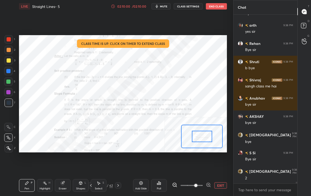
click at [225, 9] on button "End Class" at bounding box center [216, 6] width 21 height 6
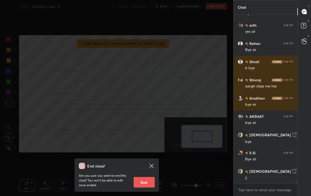
click at [141, 163] on button "End" at bounding box center [144, 182] width 21 height 11
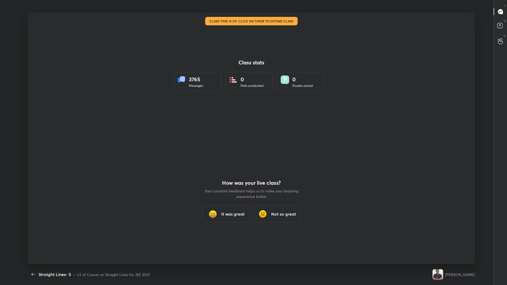
type textarea "x"
